Goal: Task Accomplishment & Management: Use online tool/utility

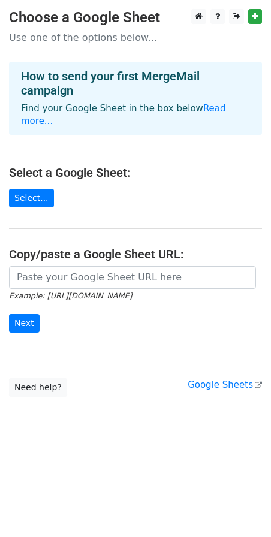
click at [120, 92] on h4 "How to send your first MergeMail campaign" at bounding box center [135, 83] width 229 height 29
click at [32, 189] on link "Select..." at bounding box center [31, 198] width 45 height 19
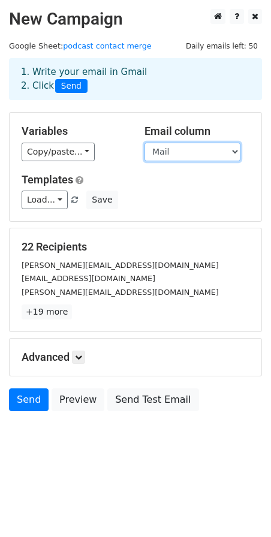
click at [199, 155] on select "Nom du Podcast Mail Prenom" at bounding box center [192, 152] width 96 height 19
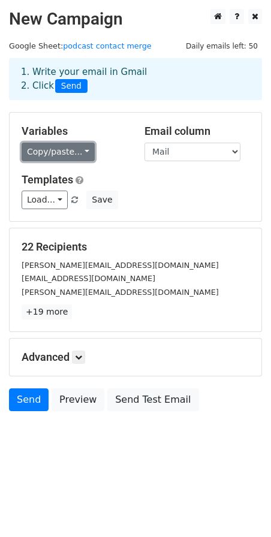
click at [73, 149] on link "Copy/paste..." at bounding box center [58, 152] width 73 height 19
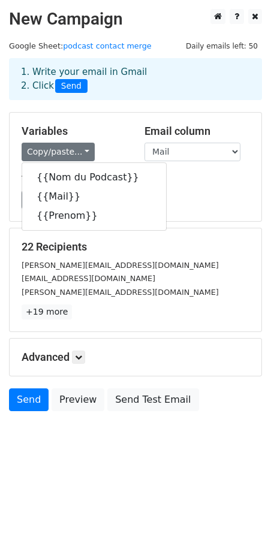
click at [107, 143] on div "Copy/paste... {{Nom du Podcast}} {{Mail}} {{Prenom}}" at bounding box center [74, 152] width 105 height 19
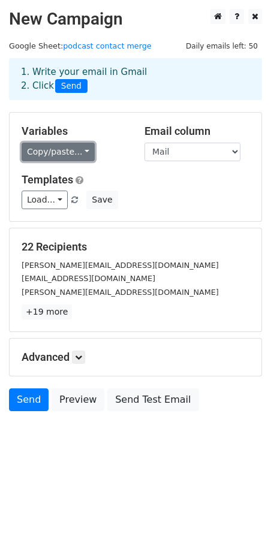
click at [77, 155] on link "Copy/paste..." at bounding box center [58, 152] width 73 height 19
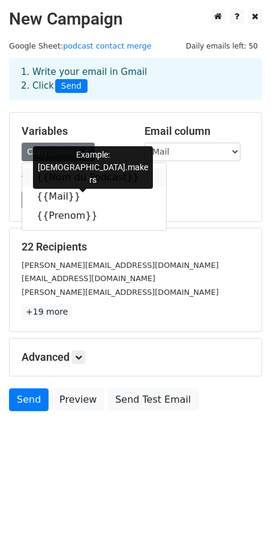
click at [58, 174] on link "{{Nom du Podcast}}" at bounding box center [94, 177] width 144 height 19
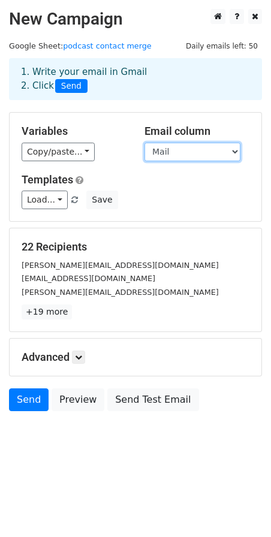
click at [219, 147] on select "Nom du Podcast Mail Prenom" at bounding box center [192, 152] width 96 height 19
click at [144, 143] on select "Nom du Podcast Mail Prenom" at bounding box center [192, 152] width 96 height 19
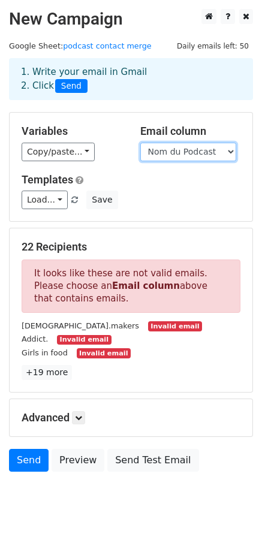
click at [193, 153] on select "Nom du Podcast Mail Prenom" at bounding box center [188, 152] width 96 height 19
click at [140, 143] on select "Nom du Podcast Mail Prenom" at bounding box center [188, 152] width 96 height 19
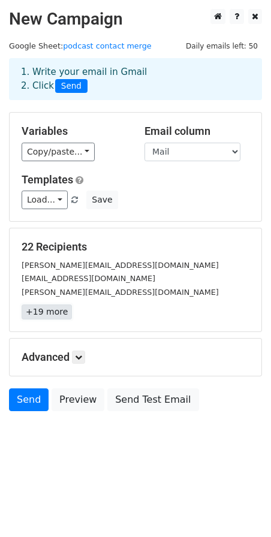
click at [41, 313] on link "+19 more" at bounding box center [47, 311] width 50 height 15
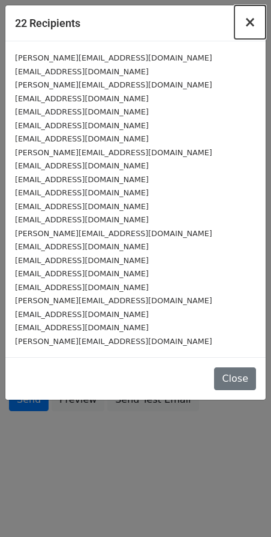
click at [253, 19] on span "×" at bounding box center [250, 22] width 12 height 17
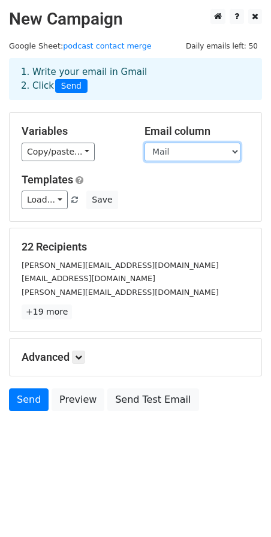
click at [181, 149] on select "Nom du Podcast Mail Prenom" at bounding box center [192, 152] width 96 height 19
select select "Nom du Podcast"
click at [144, 143] on select "Nom du Podcast Mail Prenom" at bounding box center [192, 152] width 96 height 19
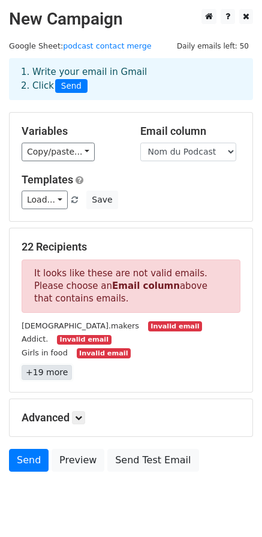
click at [50, 376] on link "+19 more" at bounding box center [47, 372] width 50 height 15
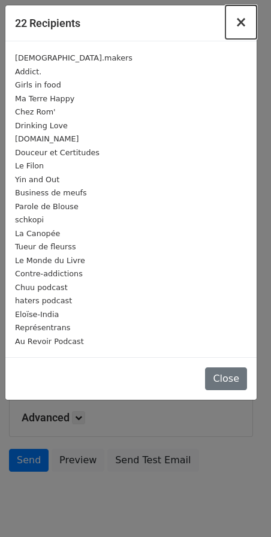
click at [244, 20] on span "×" at bounding box center [241, 22] width 12 height 17
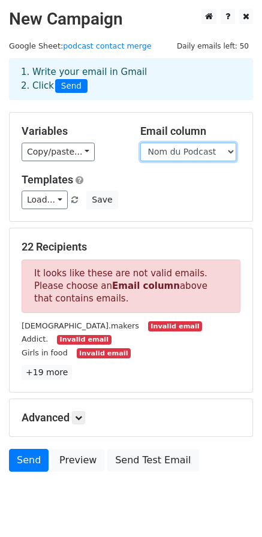
click at [198, 155] on select "Nom du Podcast Mail Prenom" at bounding box center [188, 152] width 96 height 19
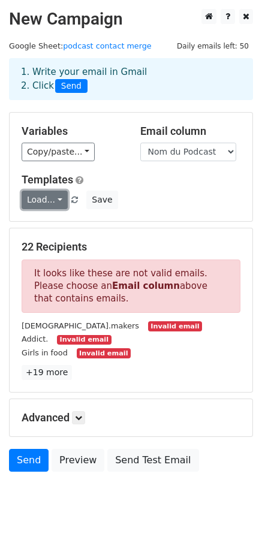
click at [56, 200] on link "Load..." at bounding box center [45, 200] width 46 height 19
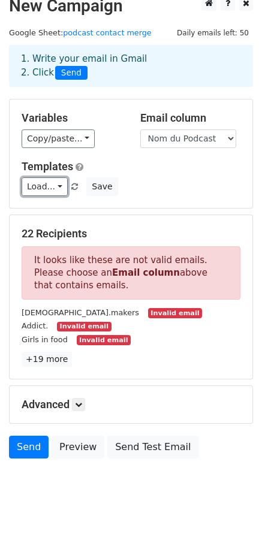
scroll to position [37, 0]
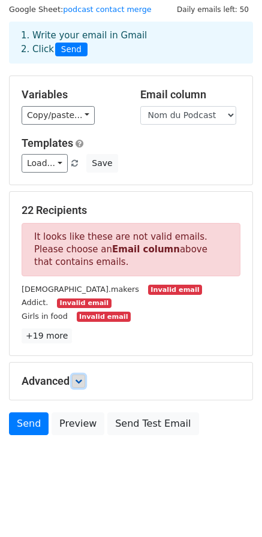
click at [78, 377] on icon at bounding box center [78, 380] width 7 height 7
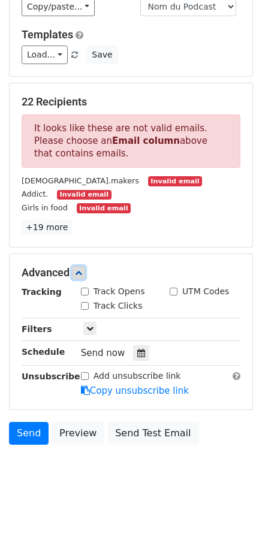
scroll to position [154, 0]
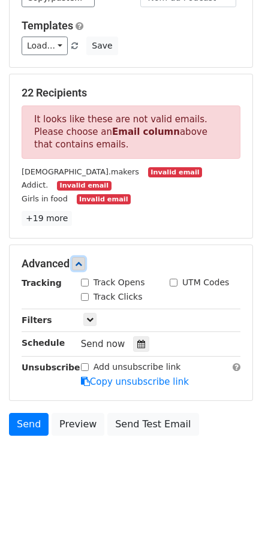
click at [81, 261] on icon at bounding box center [78, 263] width 7 height 7
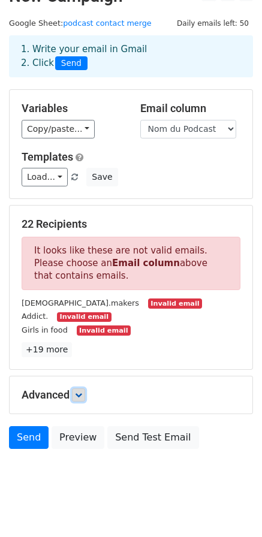
scroll to position [0, 0]
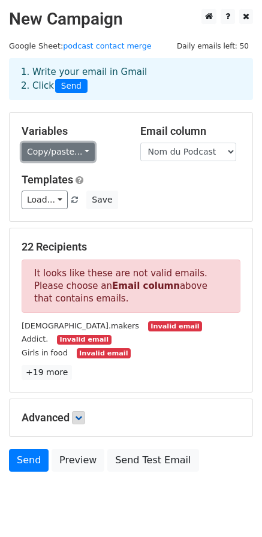
click at [81, 150] on link "Copy/paste..." at bounding box center [58, 152] width 73 height 19
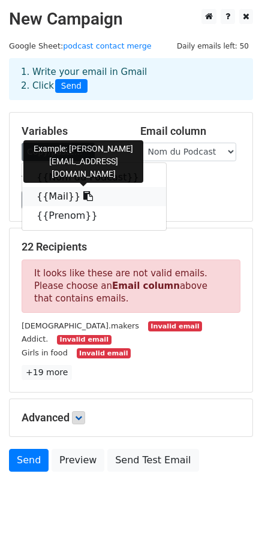
click at [50, 200] on link "{{Mail}}" at bounding box center [94, 196] width 144 height 19
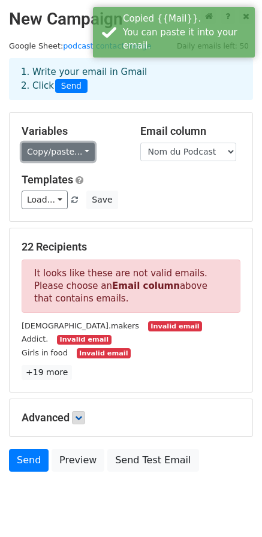
click at [80, 153] on link "Copy/paste..." at bounding box center [58, 152] width 73 height 19
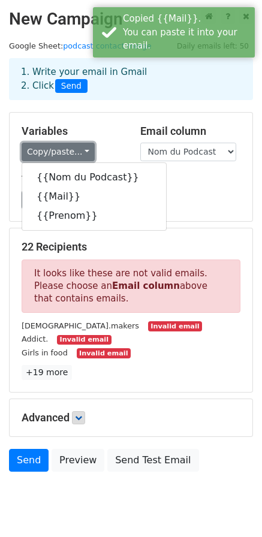
click at [80, 153] on link "Copy/paste..." at bounding box center [58, 152] width 73 height 19
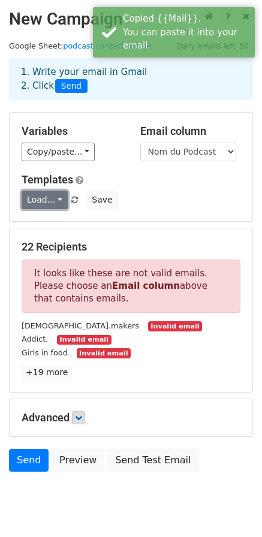
click at [56, 201] on link "Load..." at bounding box center [45, 200] width 46 height 19
click at [107, 360] on div "22 Recipients It looks like these are not valid emails. Please choose an Email …" at bounding box center [131, 310] width 219 height 140
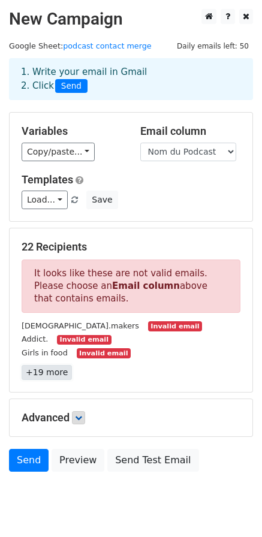
click at [48, 374] on link "+19 more" at bounding box center [47, 372] width 50 height 15
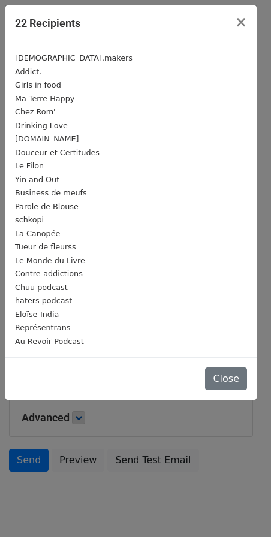
click at [39, 59] on small "muslim.makers" at bounding box center [73, 57] width 117 height 9
click at [40, 59] on small "muslim.makers" at bounding box center [73, 57] width 117 height 9
click at [44, 59] on small "muslim.makers" at bounding box center [73, 57] width 117 height 9
click at [241, 25] on span "×" at bounding box center [241, 22] width 12 height 17
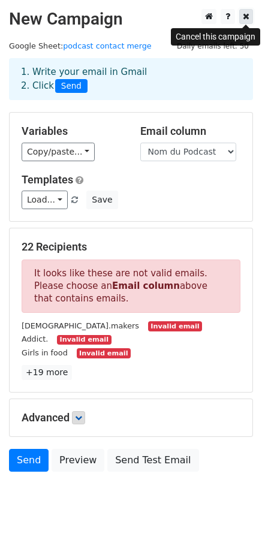
click at [250, 20] on link at bounding box center [246, 16] width 14 height 15
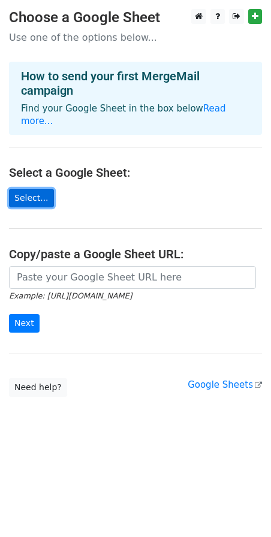
click at [24, 189] on link "Select..." at bounding box center [31, 198] width 45 height 19
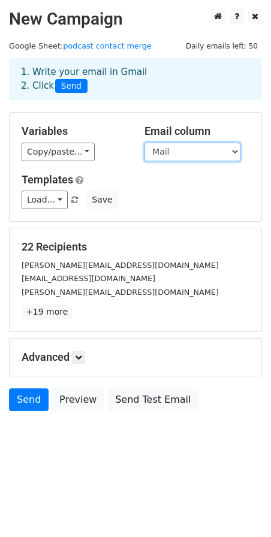
click at [225, 153] on select "Nom du Podcast Mail Prenom" at bounding box center [192, 152] width 96 height 19
click at [231, 155] on select "Nom du Podcast Mail Prenom" at bounding box center [192, 152] width 96 height 19
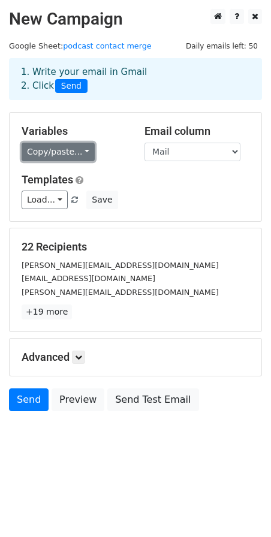
click at [78, 153] on link "Copy/paste..." at bounding box center [58, 152] width 73 height 19
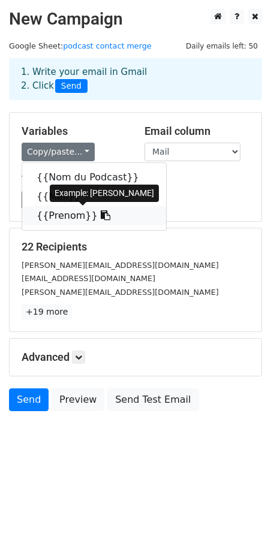
click at [60, 217] on link "{{Prenom}}" at bounding box center [94, 215] width 144 height 19
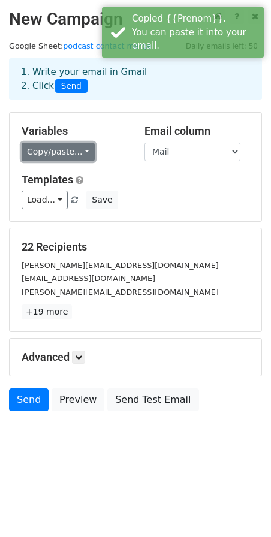
click at [87, 159] on link "Copy/paste..." at bounding box center [58, 152] width 73 height 19
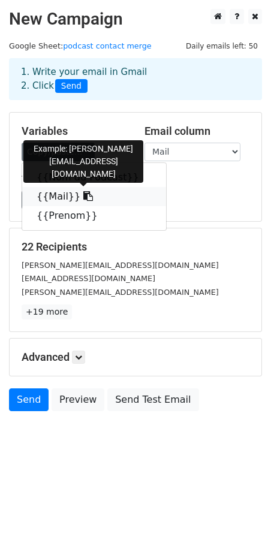
click at [55, 192] on link "{{Mail}}" at bounding box center [94, 196] width 144 height 19
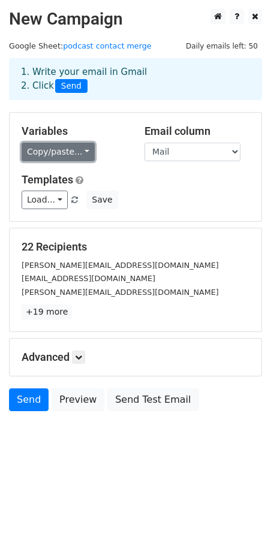
click at [80, 153] on link "Copy/paste..." at bounding box center [58, 152] width 73 height 19
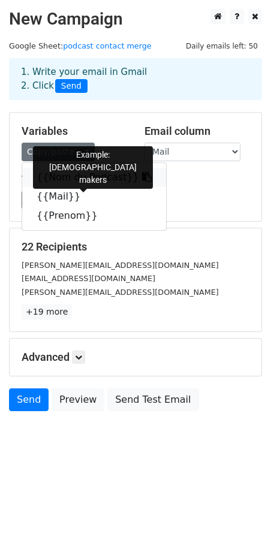
click at [74, 179] on link "{{Nom du Podcast}}" at bounding box center [94, 177] width 144 height 19
